Goal: Book appointment/travel/reservation

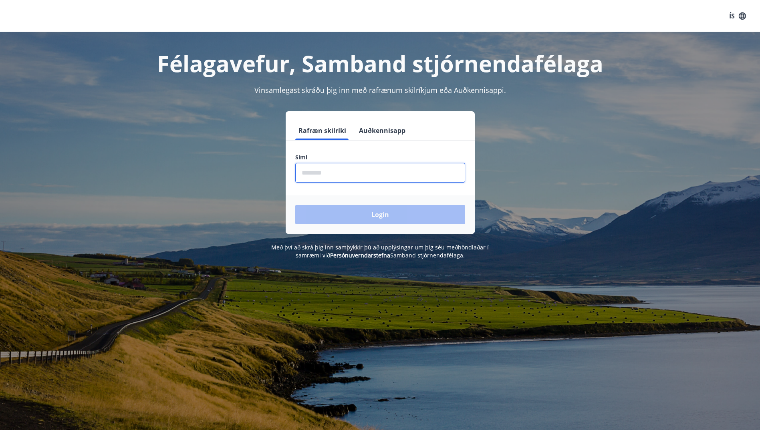
click at [342, 175] on input "phone" at bounding box center [380, 173] width 170 height 20
type input "********"
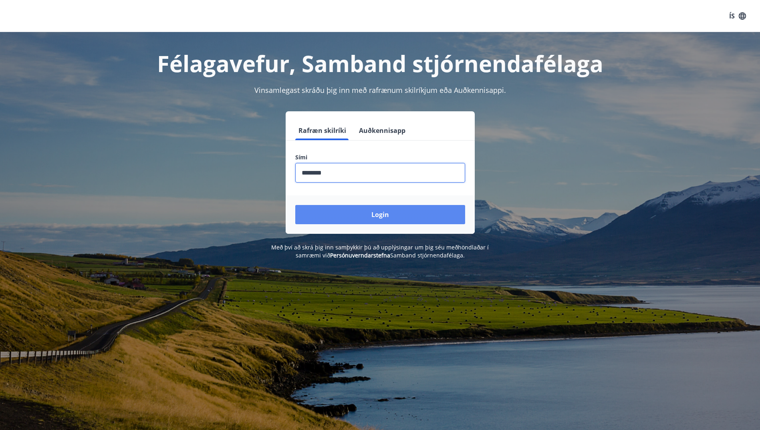
click at [365, 212] on button "Login" at bounding box center [380, 214] width 170 height 19
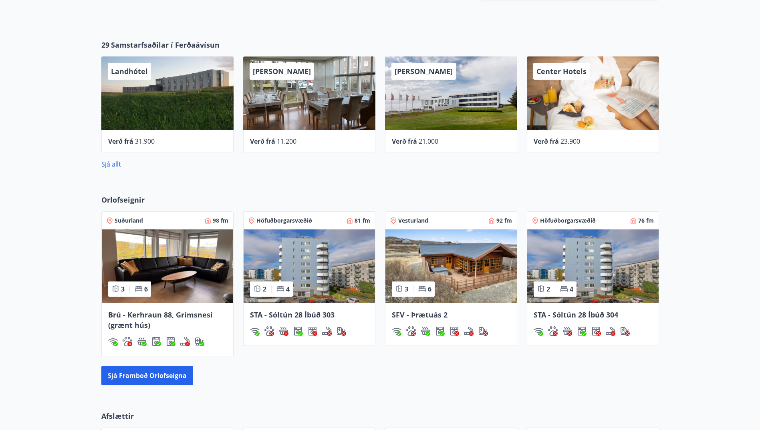
scroll to position [481, 0]
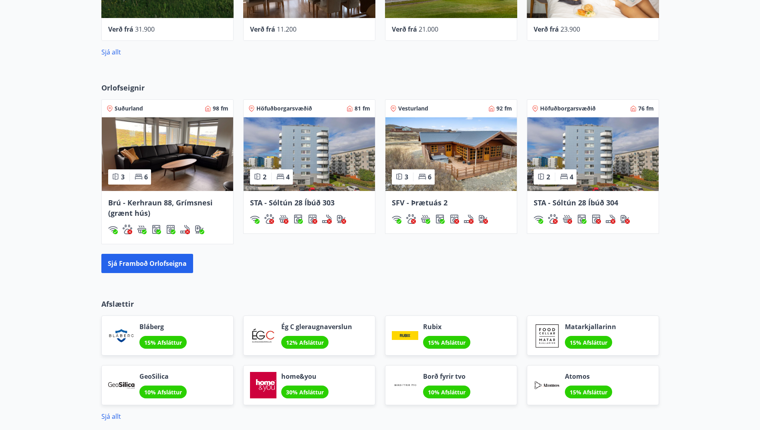
click at [279, 108] on span "Höfuðborgarsvæðið" at bounding box center [284, 109] width 56 height 8
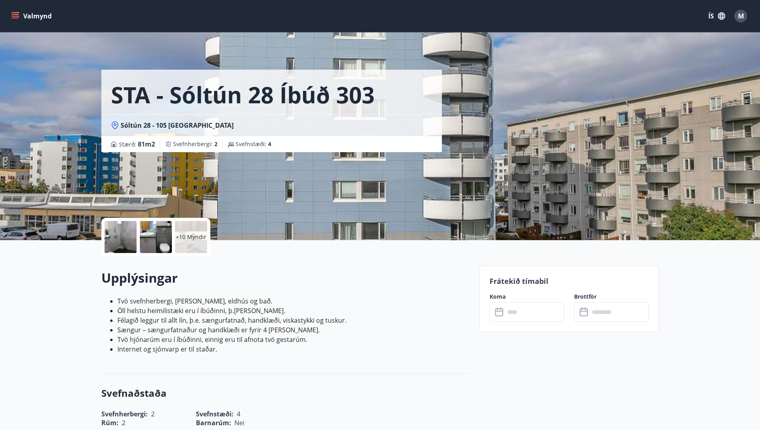
click at [12, 12] on button "Valmynd" at bounding box center [32, 16] width 45 height 14
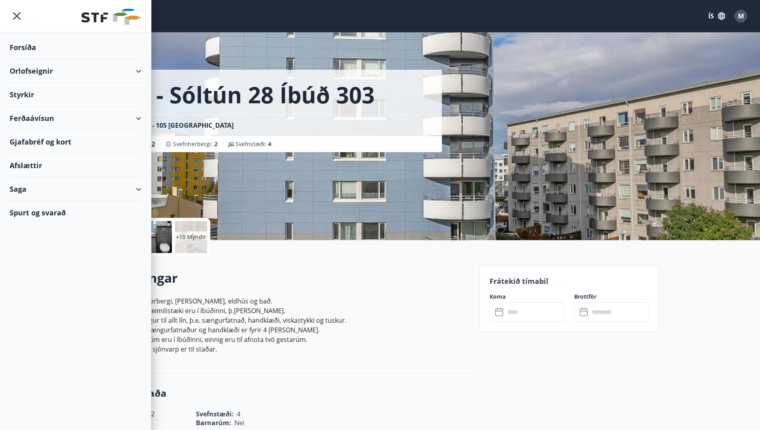
click at [27, 71] on div "Orlofseignir" at bounding box center [76, 71] width 132 height 24
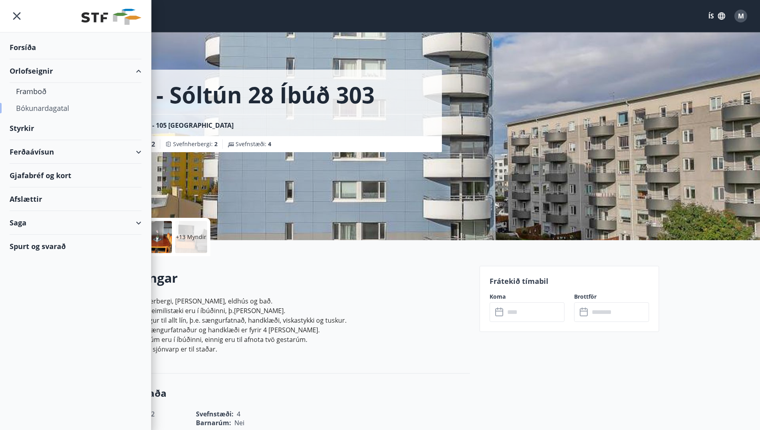
click at [39, 107] on div "Bókunardagatal" at bounding box center [75, 108] width 119 height 17
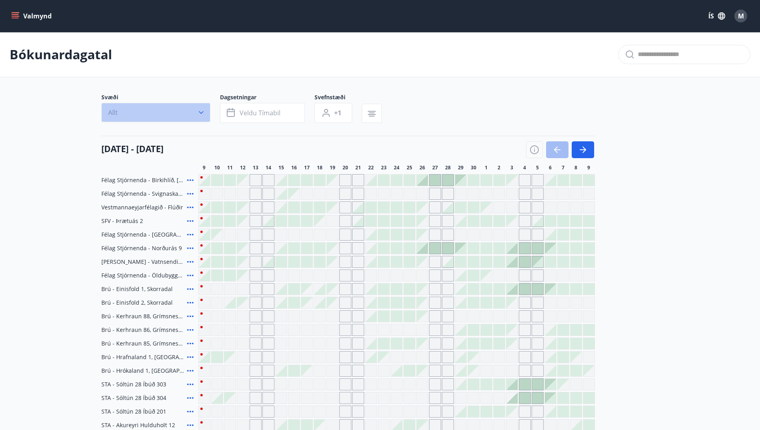
click at [197, 111] on icon "button" at bounding box center [201, 113] width 8 height 8
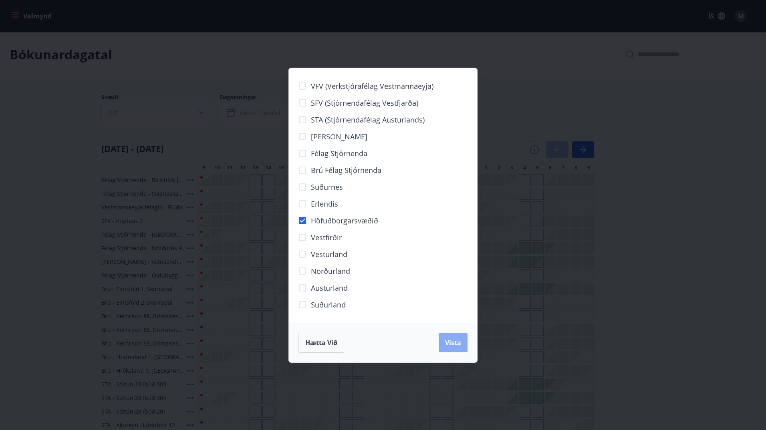
click at [447, 345] on span "Vista" at bounding box center [453, 343] width 16 height 9
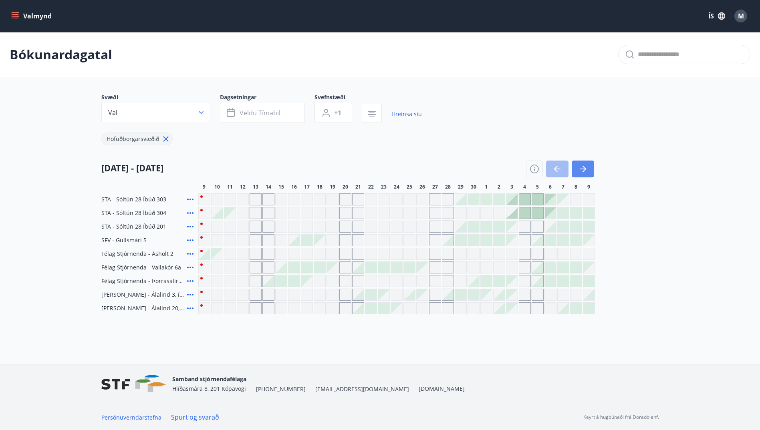
click at [585, 168] on icon "button" at bounding box center [583, 169] width 10 height 10
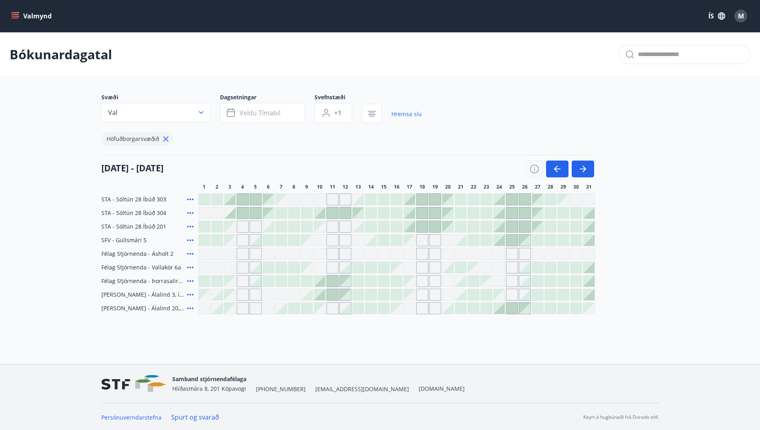
click at [190, 198] on icon at bounding box center [191, 200] width 10 height 10
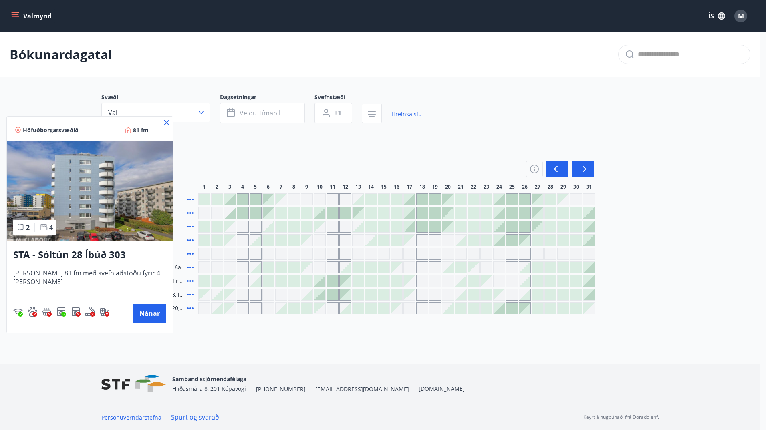
click at [162, 122] on icon at bounding box center [167, 123] width 10 height 10
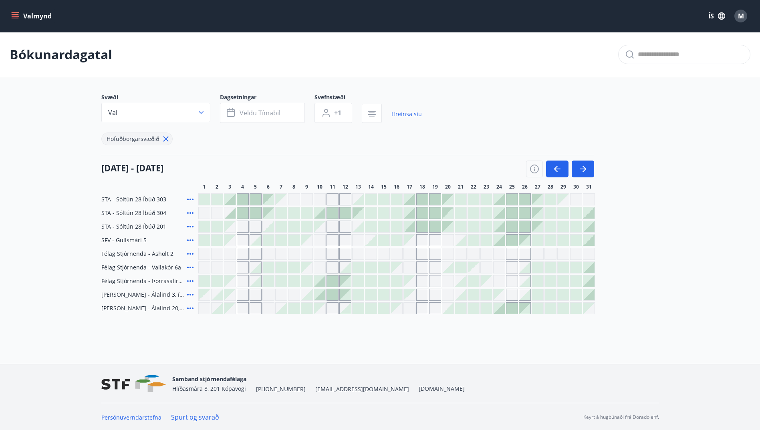
click at [192, 213] on icon at bounding box center [190, 213] width 6 height 2
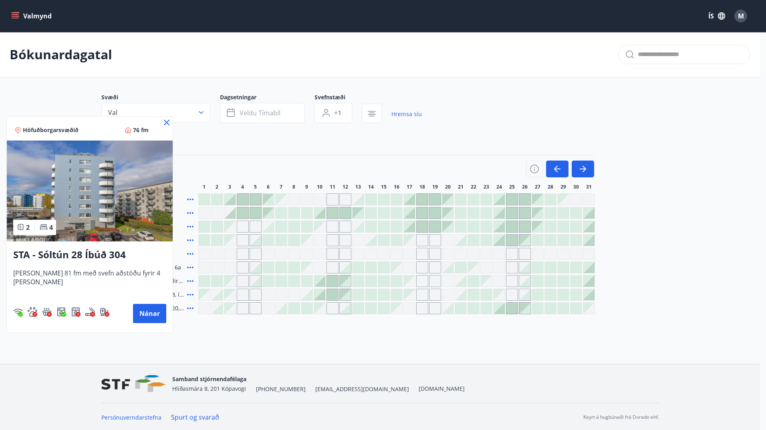
click at [162, 121] on icon at bounding box center [167, 123] width 10 height 10
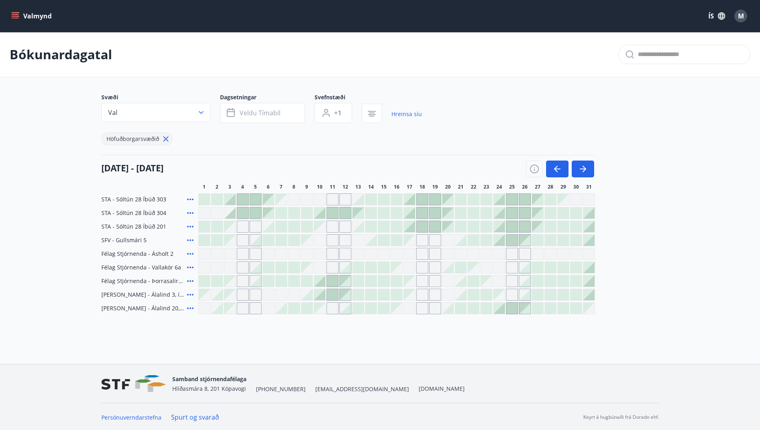
click at [192, 225] on icon at bounding box center [191, 227] width 10 height 10
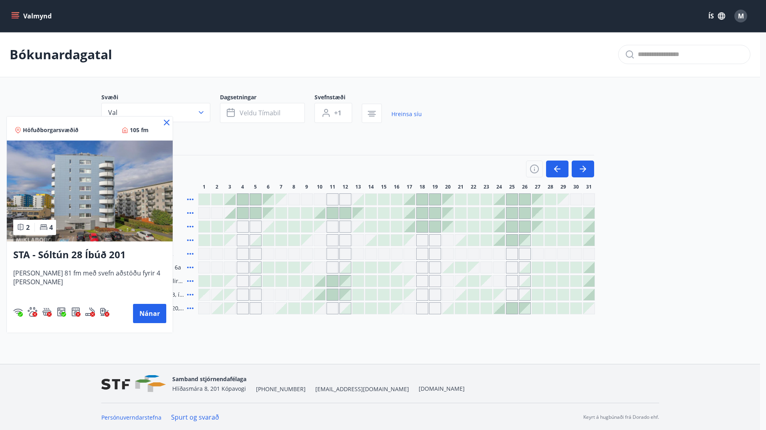
click at [162, 121] on icon at bounding box center [167, 123] width 10 height 10
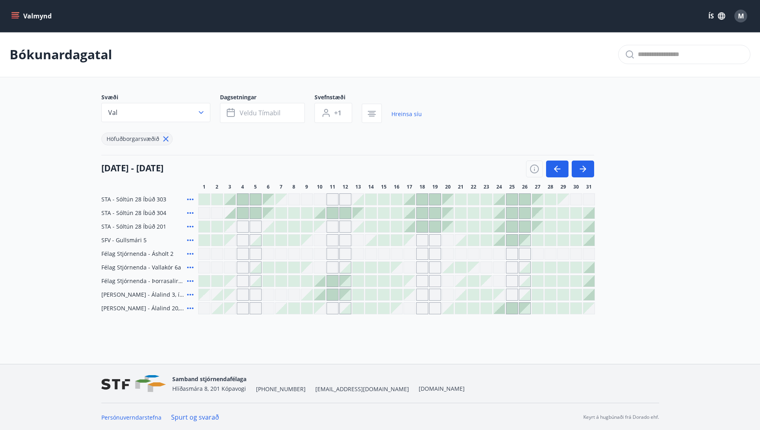
click at [411, 198] on div at bounding box center [409, 199] width 11 height 11
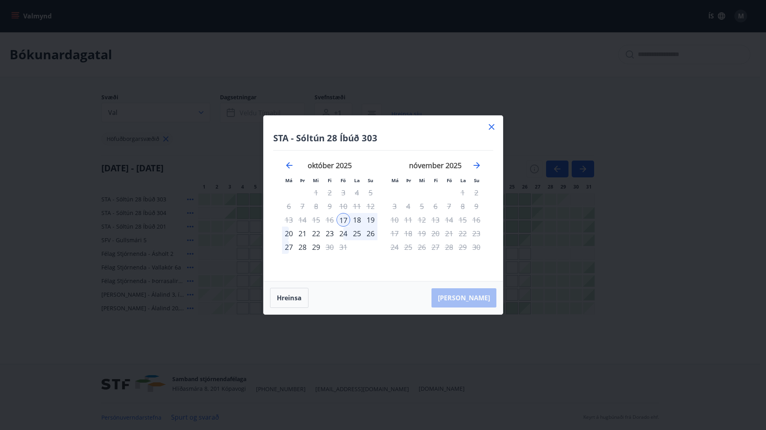
click at [371, 218] on div "19" at bounding box center [371, 220] width 14 height 14
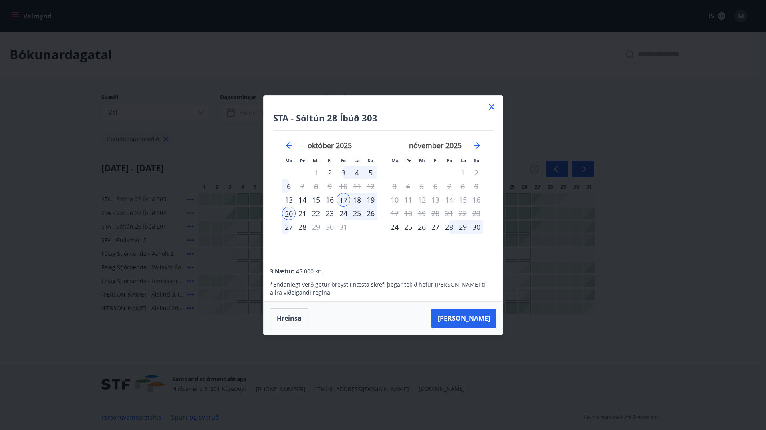
click at [491, 105] on icon at bounding box center [492, 107] width 10 height 10
